Goal: Task Accomplishment & Management: Use online tool/utility

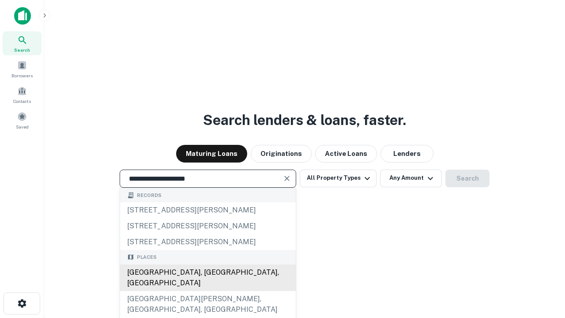
click at [208, 291] on div "Santa Monica, CA, USA" at bounding box center [208, 278] width 176 height 27
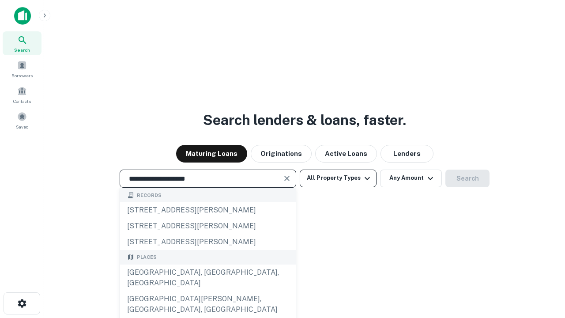
type input "**********"
click at [338, 178] on button "All Property Types" at bounding box center [338, 179] width 77 height 18
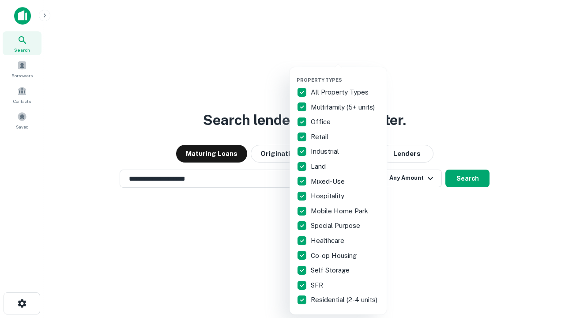
click at [345, 74] on button "button" at bounding box center [345, 74] width 97 height 0
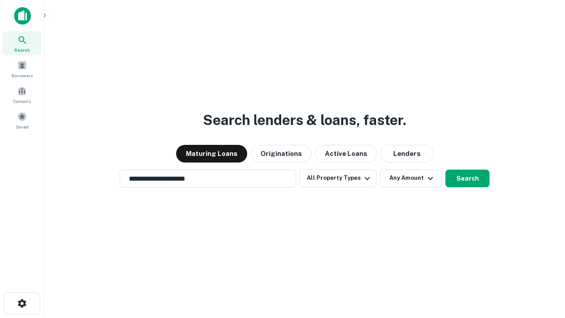
scroll to position [5, 106]
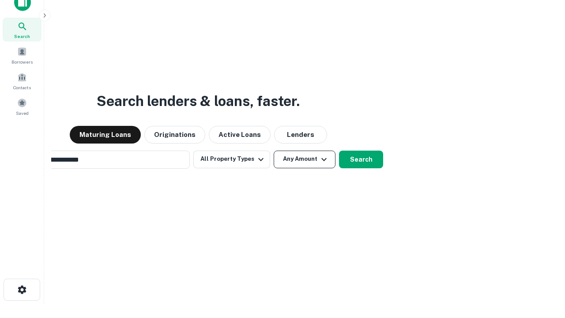
click at [274, 151] on button "Any Amount" at bounding box center [305, 160] width 62 height 18
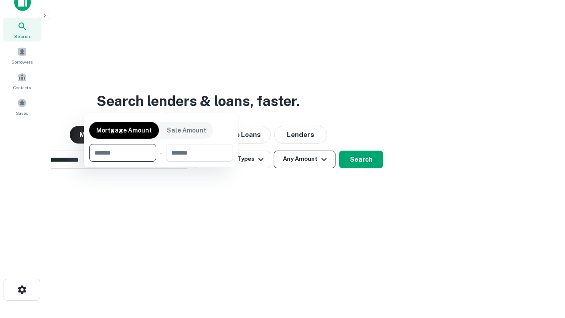
scroll to position [64, 250]
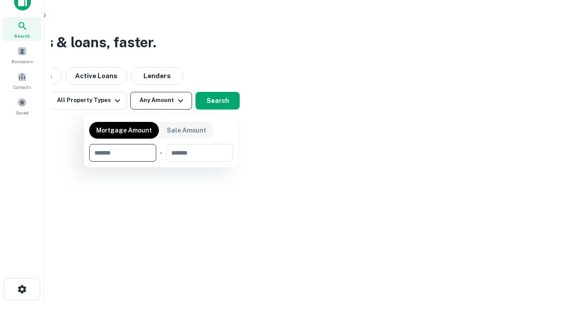
type input "*******"
click at [161, 162] on button "button" at bounding box center [161, 162] width 144 height 0
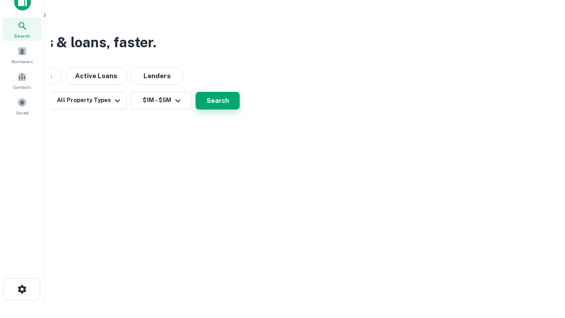
click at [240, 110] on button "Search" at bounding box center [218, 101] width 44 height 18
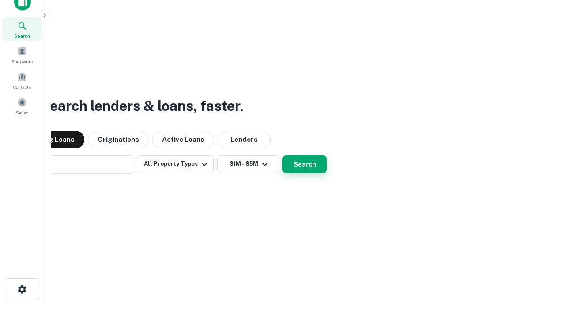
scroll to position [14, 0]
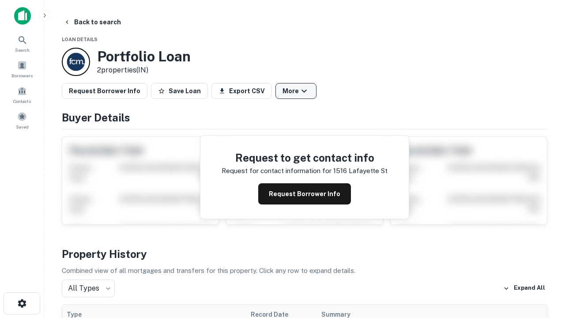
click at [296, 91] on button "More" at bounding box center [296, 91] width 41 height 16
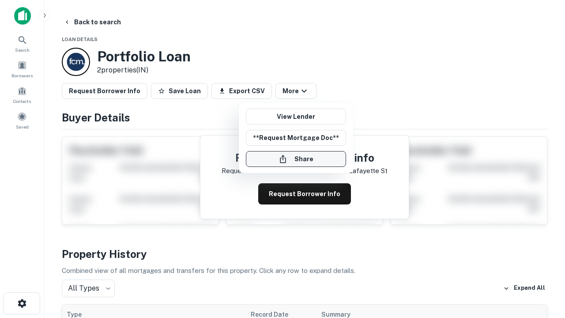
click at [296, 159] on button "Share" at bounding box center [296, 159] width 100 height 16
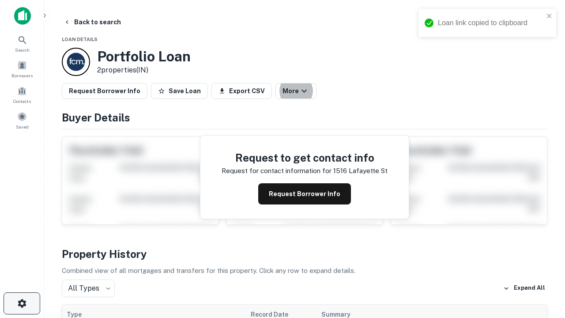
click at [22, 303] on icon "button" at bounding box center [22, 303] width 11 height 11
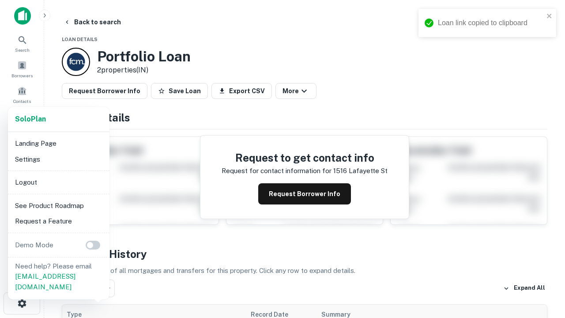
click at [58, 182] on li "Logout" at bounding box center [58, 182] width 95 height 16
